Goal: Information Seeking & Learning: Learn about a topic

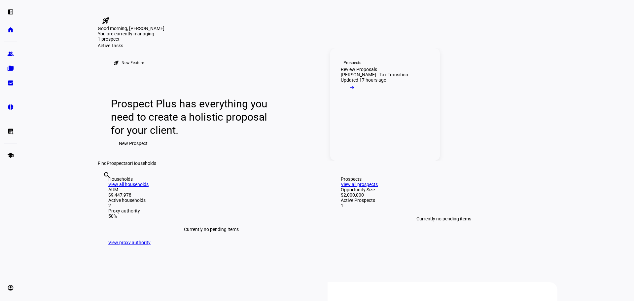
click at [355, 91] on mat-icon "arrow_right_alt" at bounding box center [352, 87] width 7 height 7
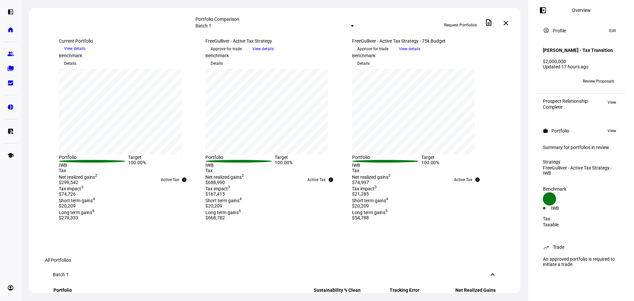
scroll to position [76, 0]
click at [98, 4] on div "Portfolio Comparison Batch 1 Request Portfolios description close [DATE] more_v…" at bounding box center [274, 150] width 507 height 301
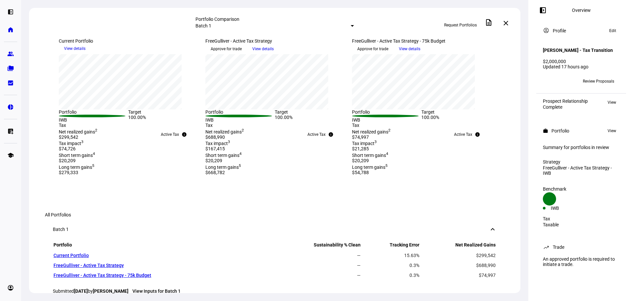
scroll to position [141, 0]
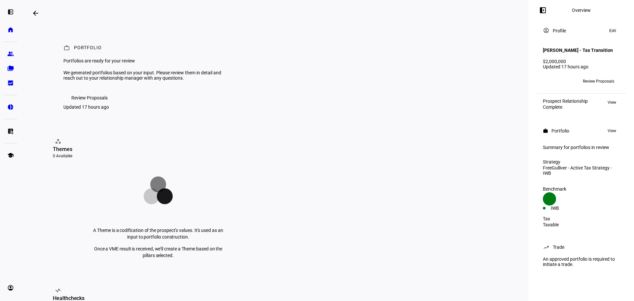
click at [85, 104] on span "Review Proposals" at bounding box center [89, 97] width 36 height 13
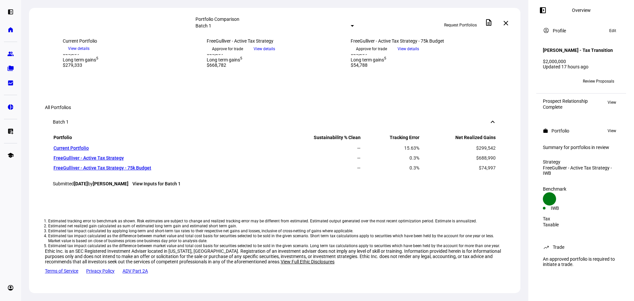
scroll to position [331, 0]
click at [137, 170] on link "FreeGulliver - Active Tax Strategy - 75k Budget" at bounding box center [102, 167] width 98 height 5
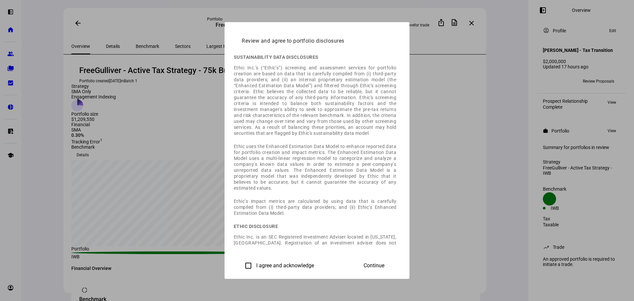
click at [242, 265] on input "I agree and acknowledge" at bounding box center [248, 265] width 13 height 13
checkbox input "true"
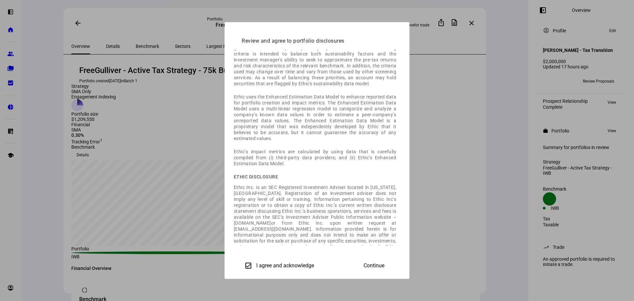
click at [384, 266] on span "Continue" at bounding box center [374, 266] width 21 height 6
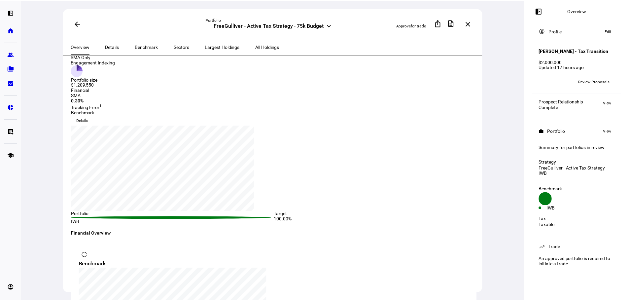
scroll to position [0, 0]
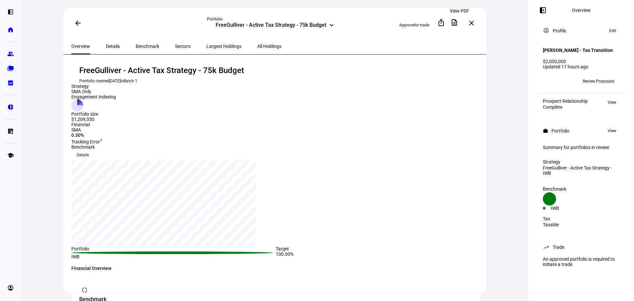
click at [456, 23] on mat-icon "description" at bounding box center [454, 22] width 8 height 8
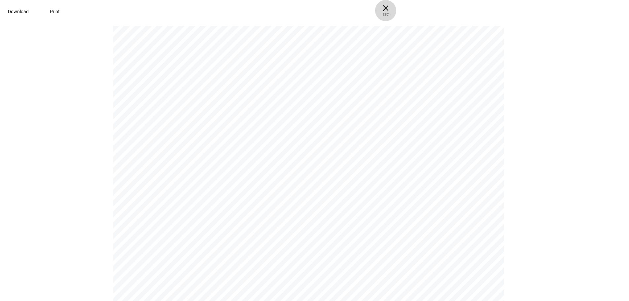
click at [396, 8] on span "× ESC" at bounding box center [385, 10] width 21 height 21
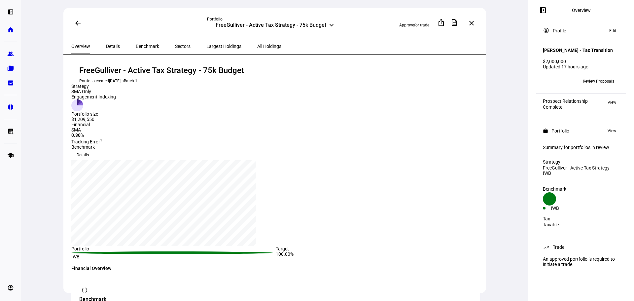
click at [272, 82] on div "FreeGulliver - Active Tax Strategy - 75k Budget Portfolio created [DATE] in Bat…" at bounding box center [275, 74] width 409 height 18
click at [112, 44] on span "Details" at bounding box center [113, 46] width 14 height 5
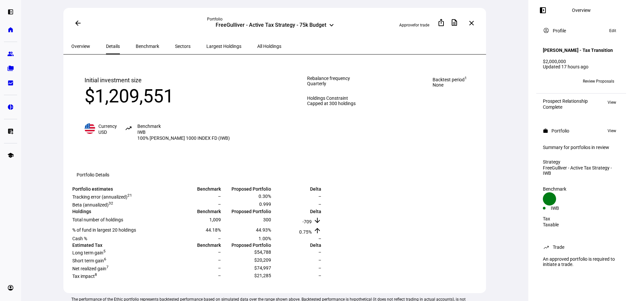
click at [206, 44] on span "Largest Holdings" at bounding box center [223, 46] width 35 height 5
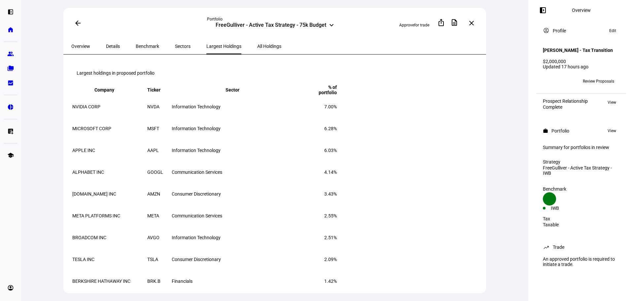
click at [257, 47] on span "All Holdings" at bounding box center [269, 46] width 24 height 5
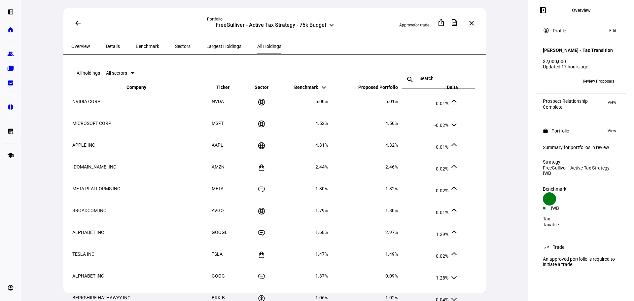
click at [247, 78] on mat-toolbar "All holdings All sectors search close" at bounding box center [275, 72] width 409 height 21
click at [77, 44] on span "Overview" at bounding box center [80, 46] width 19 height 5
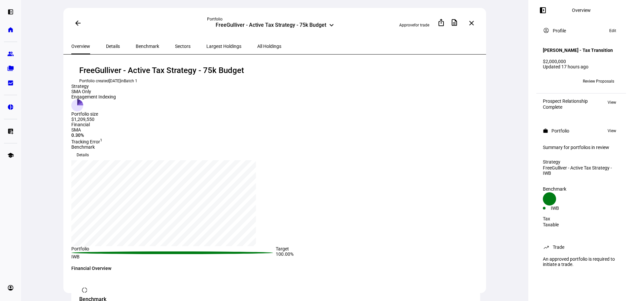
click at [137, 80] on link "Batch 1" at bounding box center [131, 81] width 14 height 5
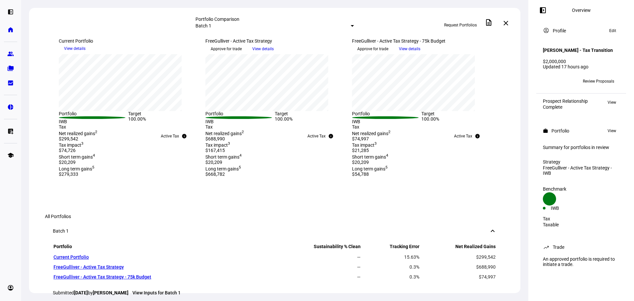
scroll to position [119, 0]
click at [370, 25] on span "Details" at bounding box center [363, 19] width 12 height 11
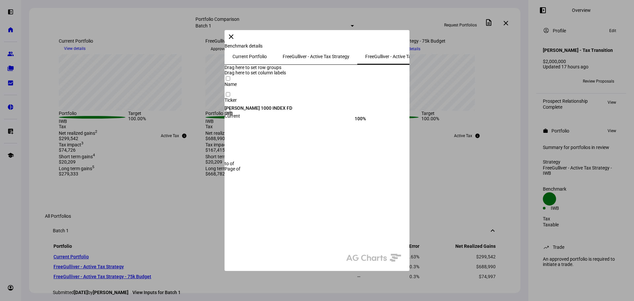
click at [283, 59] on span "FreeGulliver - Active Tax Strategy" at bounding box center [316, 56] width 67 height 5
click at [367, 11] on div at bounding box center [317, 150] width 634 height 301
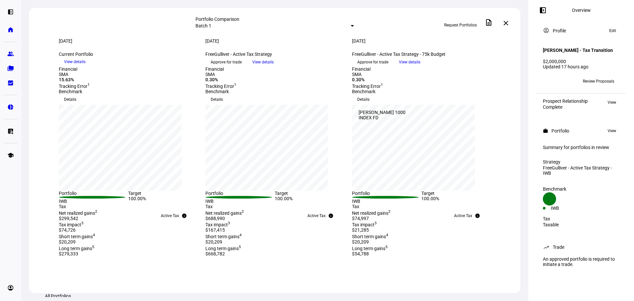
scroll to position [0, 0]
